Goal: Entertainment & Leisure: Consume media (video, audio)

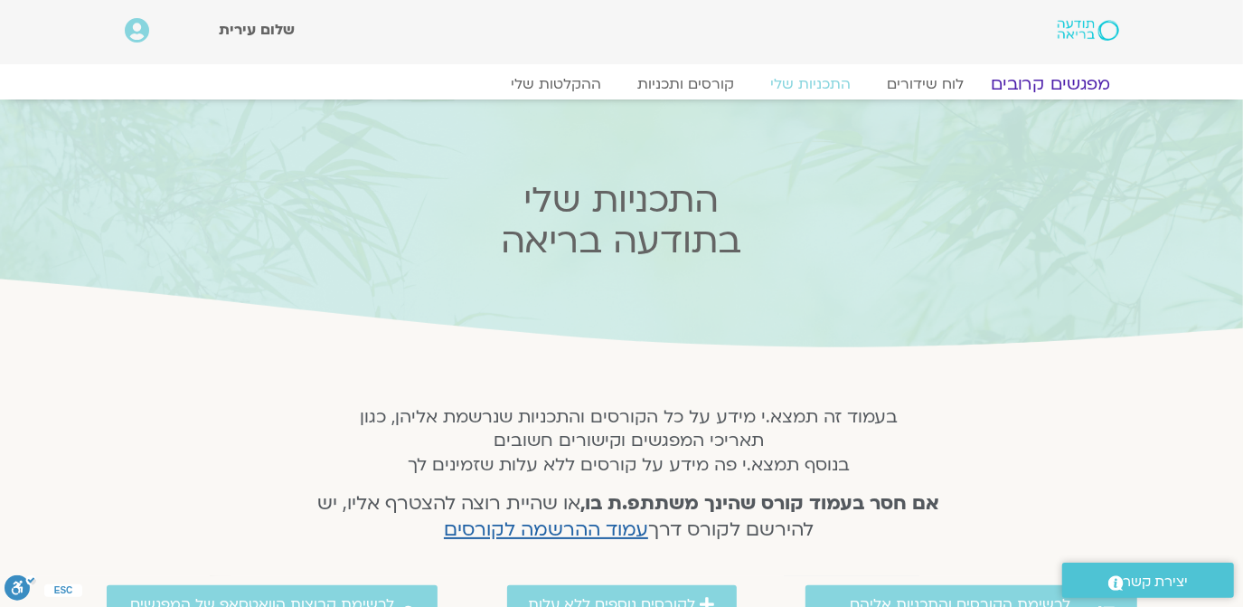
click at [1035, 80] on link "מפגשים קרובים" at bounding box center [1051, 84] width 164 height 22
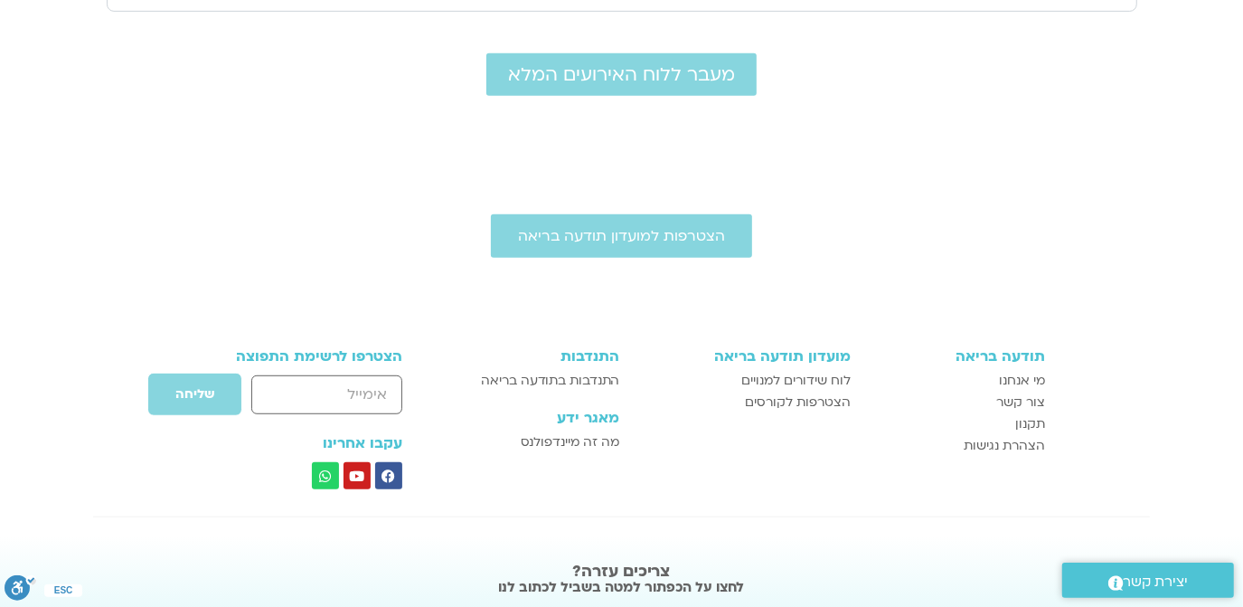
scroll to position [657, 0]
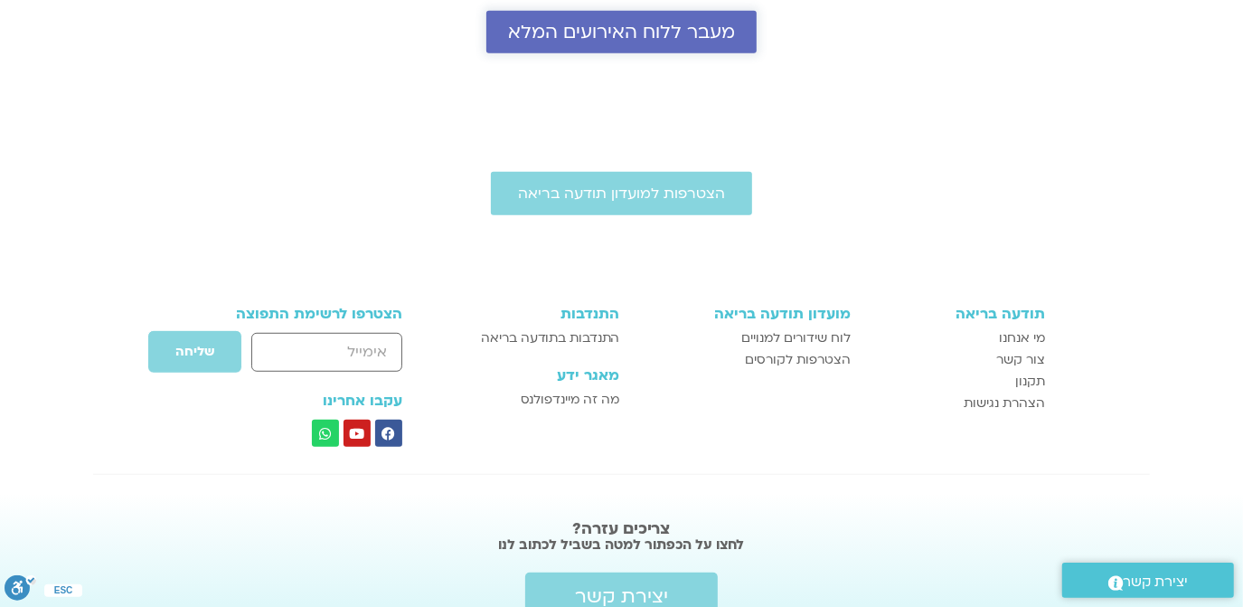
click at [593, 25] on span "מעבר ללוח האירועים המלא" at bounding box center [621, 32] width 227 height 21
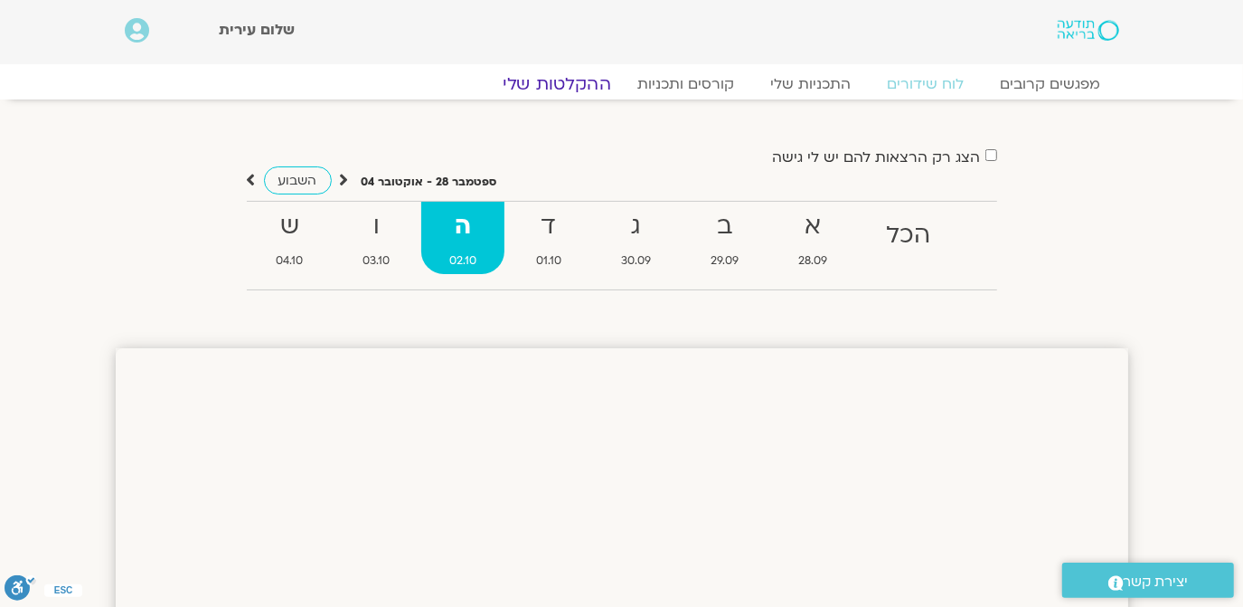
click at [555, 78] on link "ההקלטות שלי" at bounding box center [557, 84] width 152 height 22
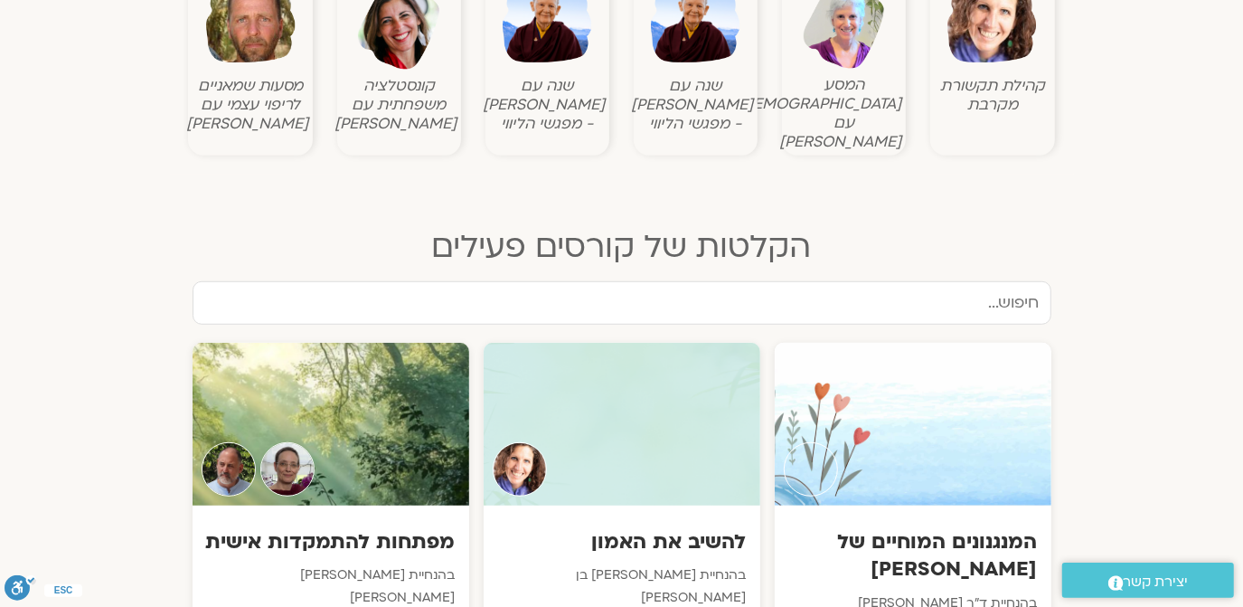
scroll to position [767, 0]
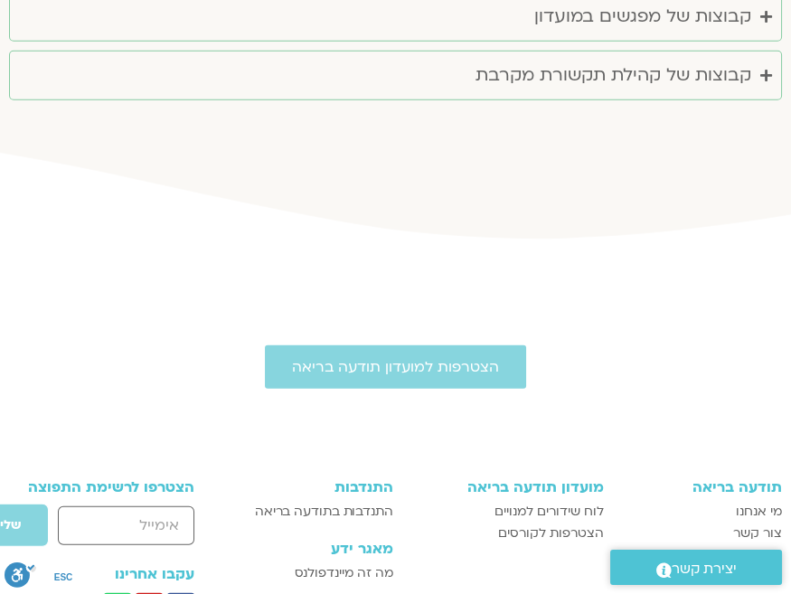
scroll to position [6419, 0]
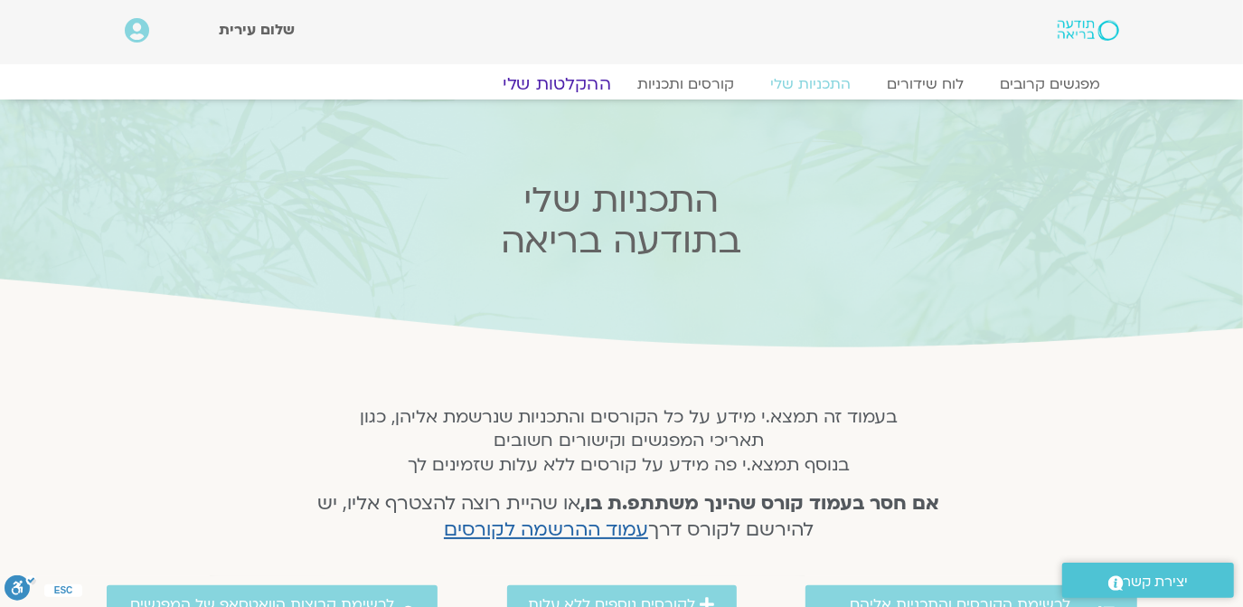
click at [548, 78] on link "ההקלטות שלי" at bounding box center [557, 84] width 152 height 22
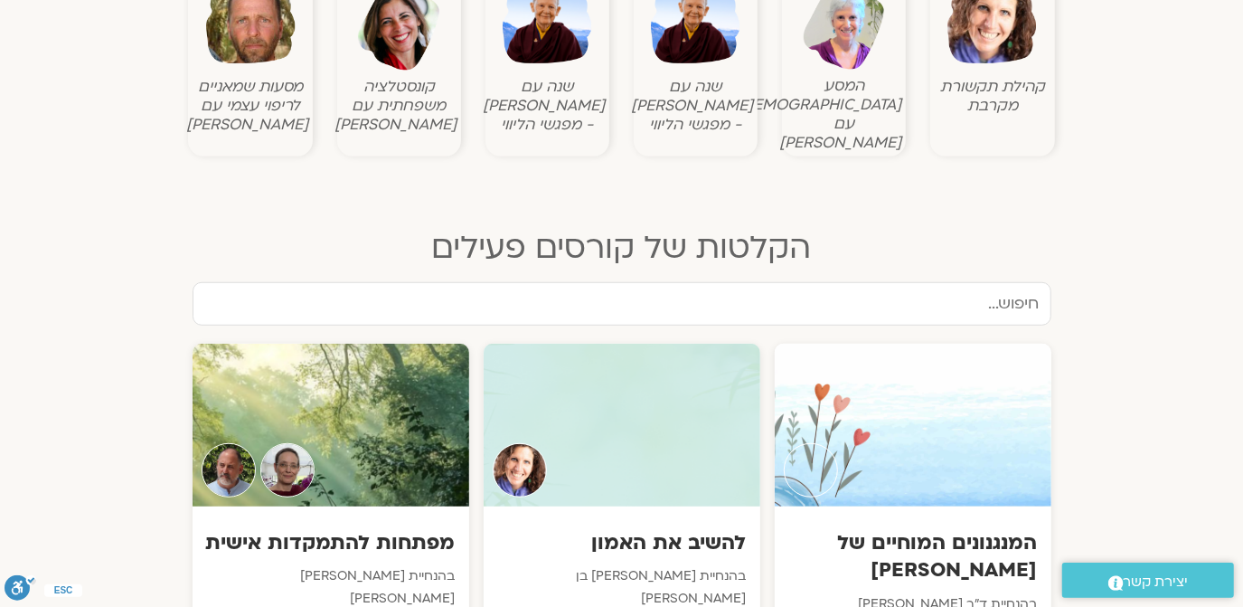
scroll to position [767, 0]
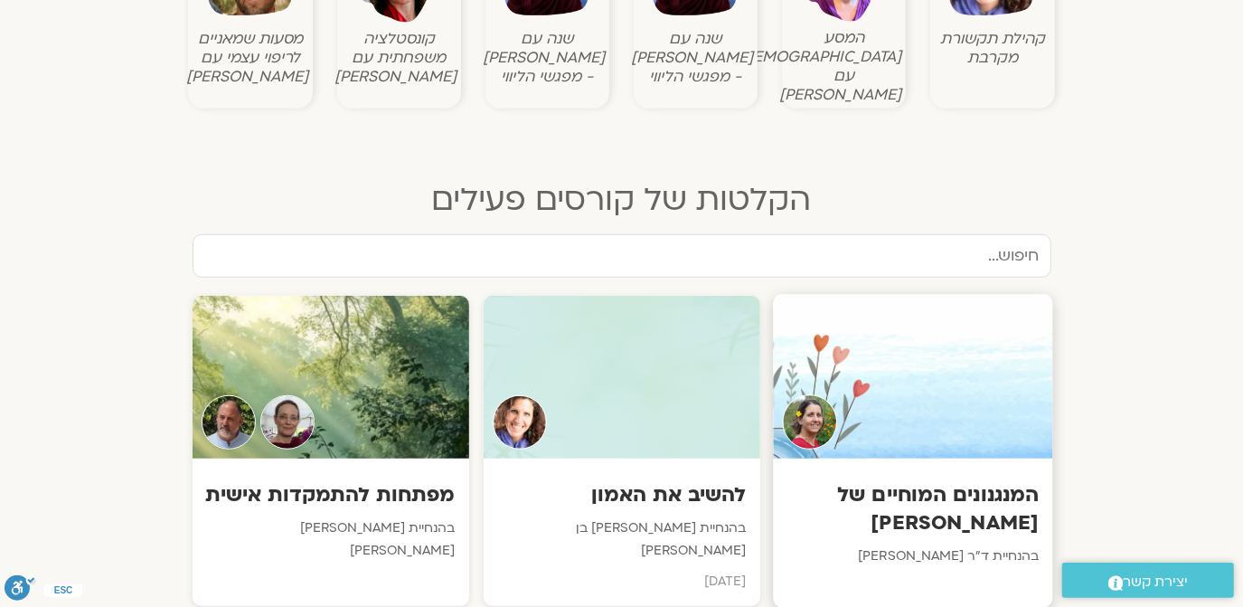
click at [880, 317] on div at bounding box center [912, 376] width 279 height 165
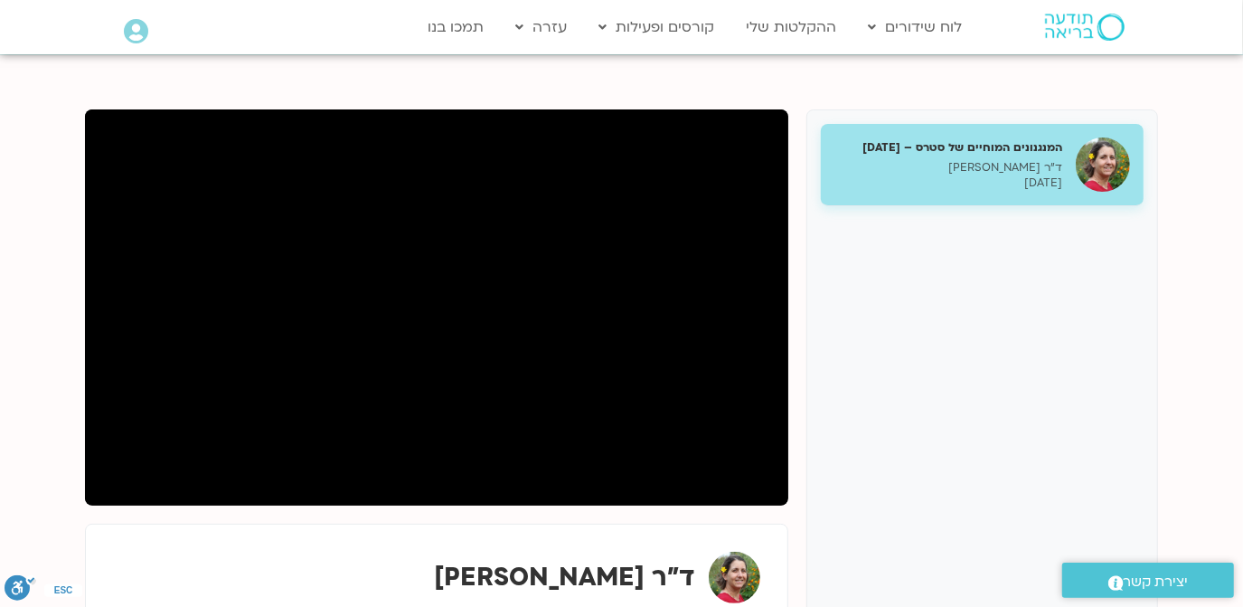
scroll to position [155, 0]
